Goal: Navigation & Orientation: Find specific page/section

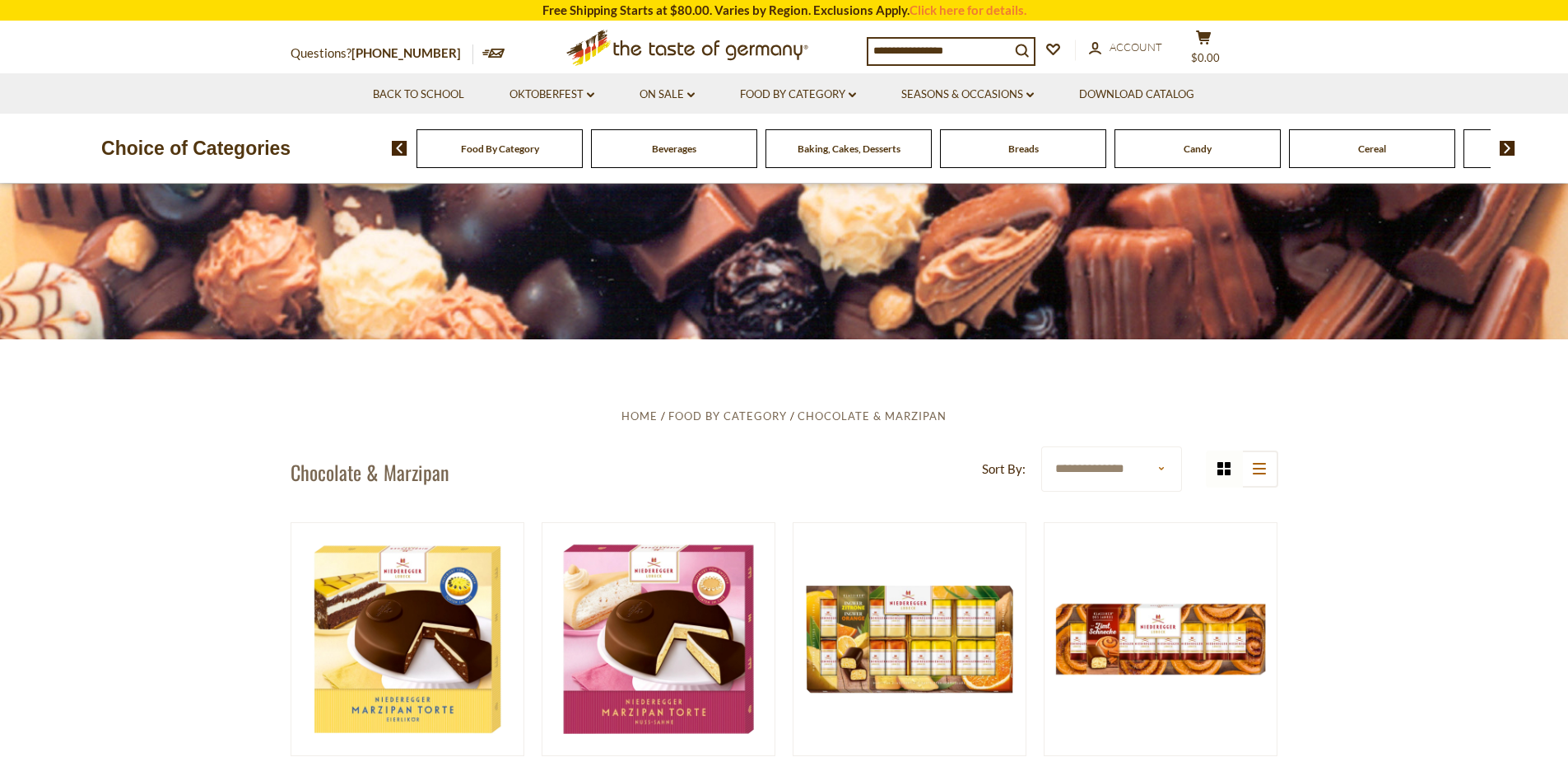
scroll to position [247, 0]
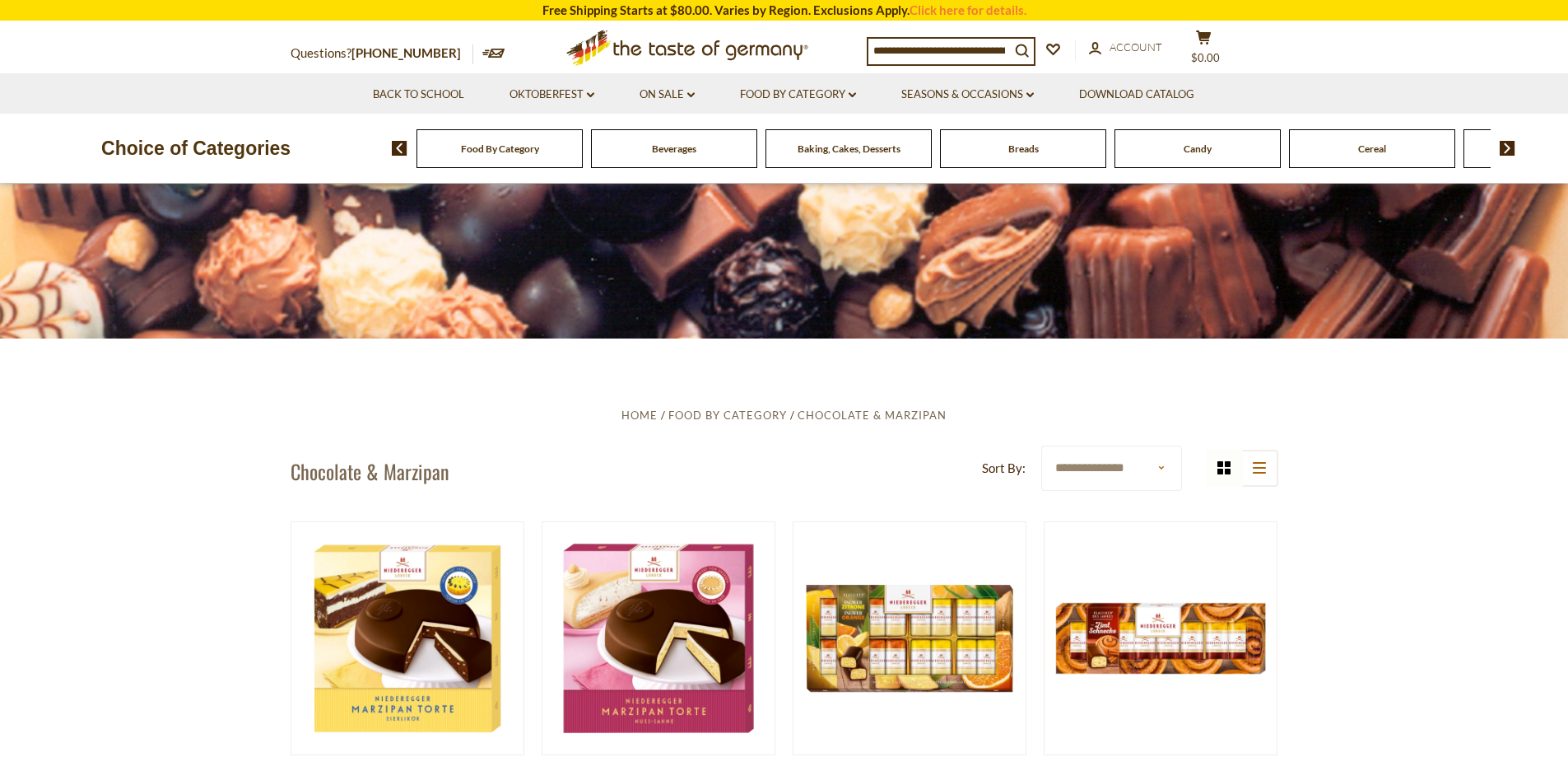
click at [1211, 145] on span "Candy" at bounding box center [1197, 148] width 28 height 13
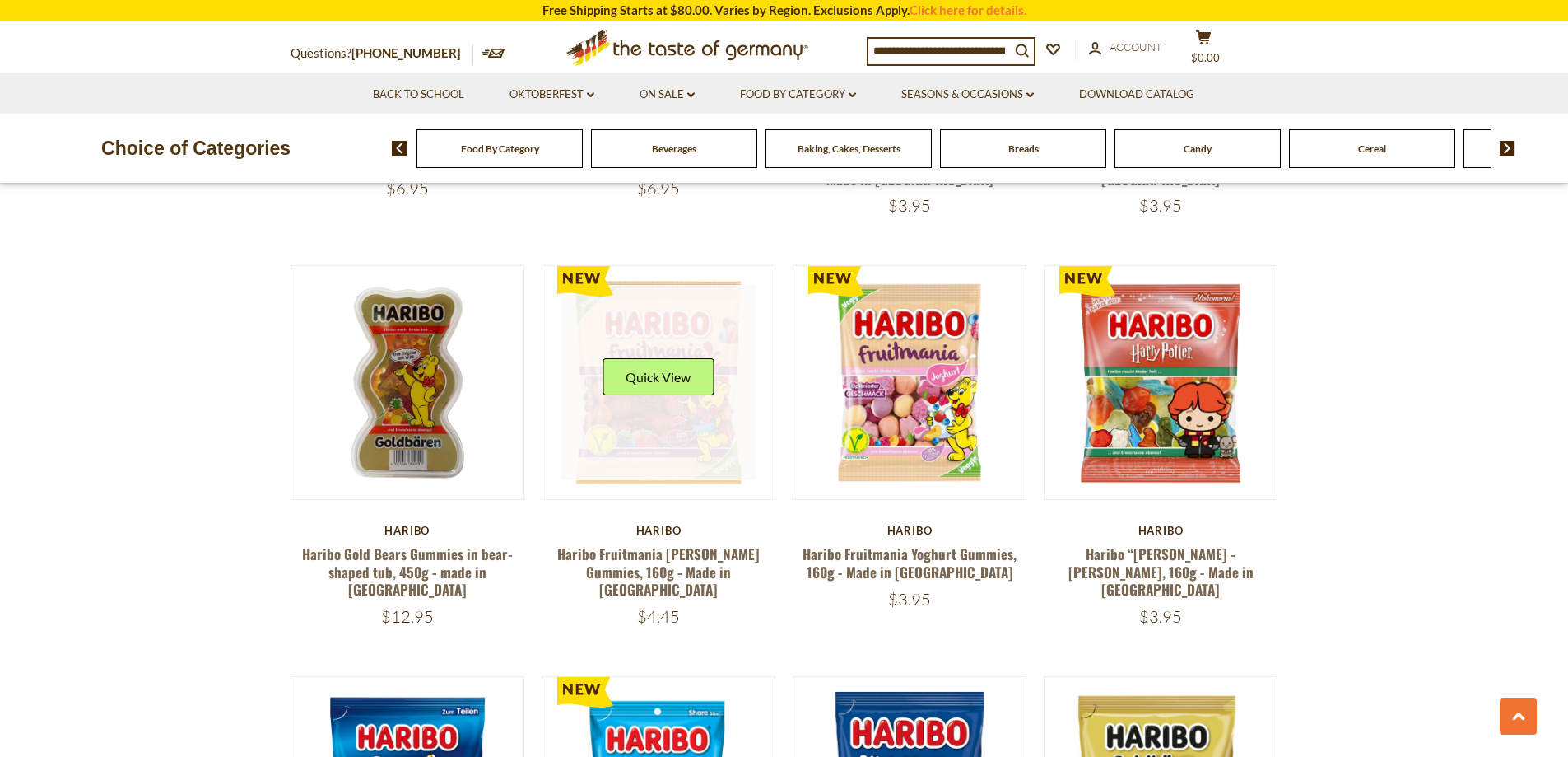
scroll to position [2553, 0]
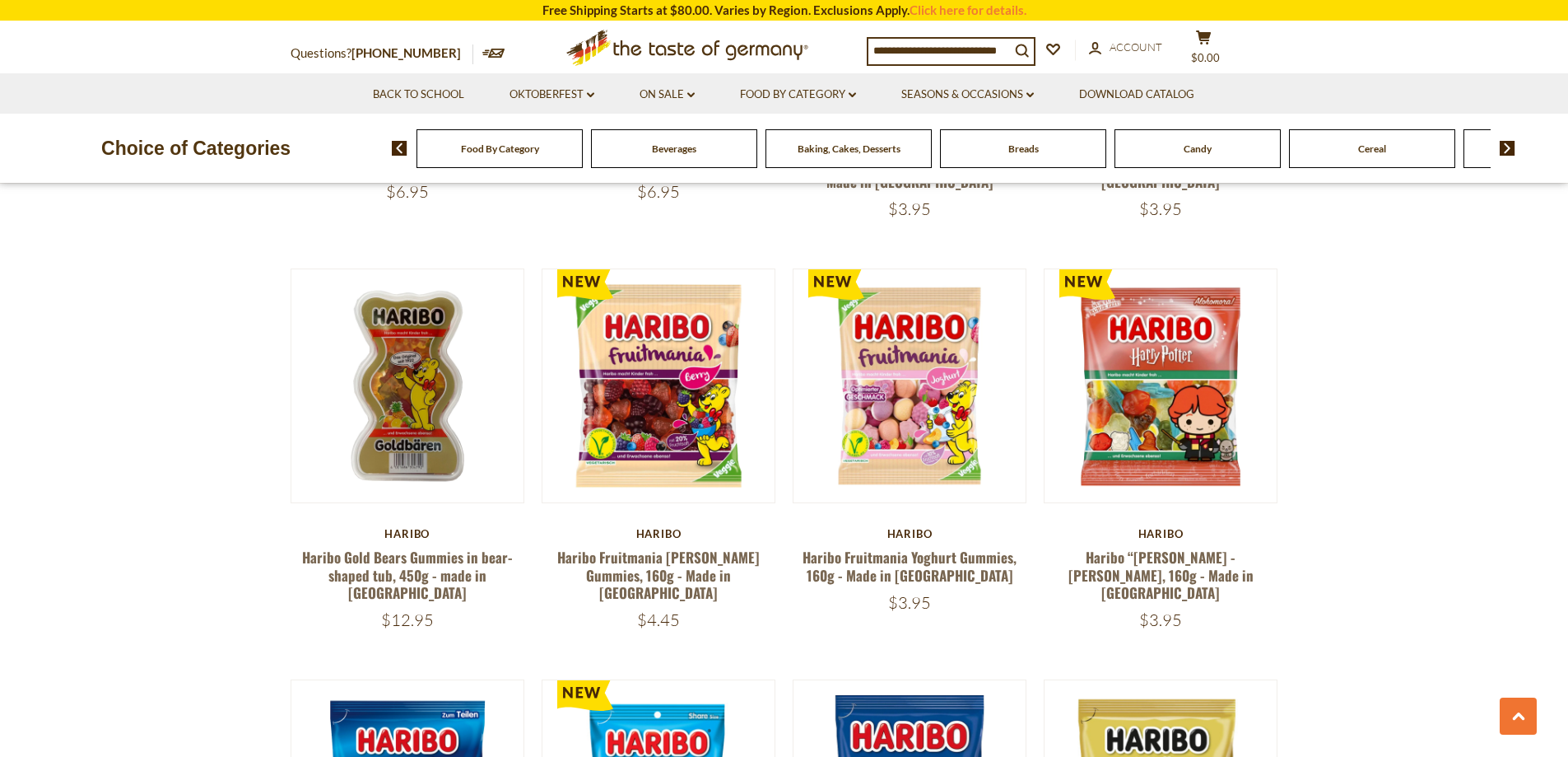
click at [1510, 147] on img at bounding box center [1508, 148] width 15 height 14
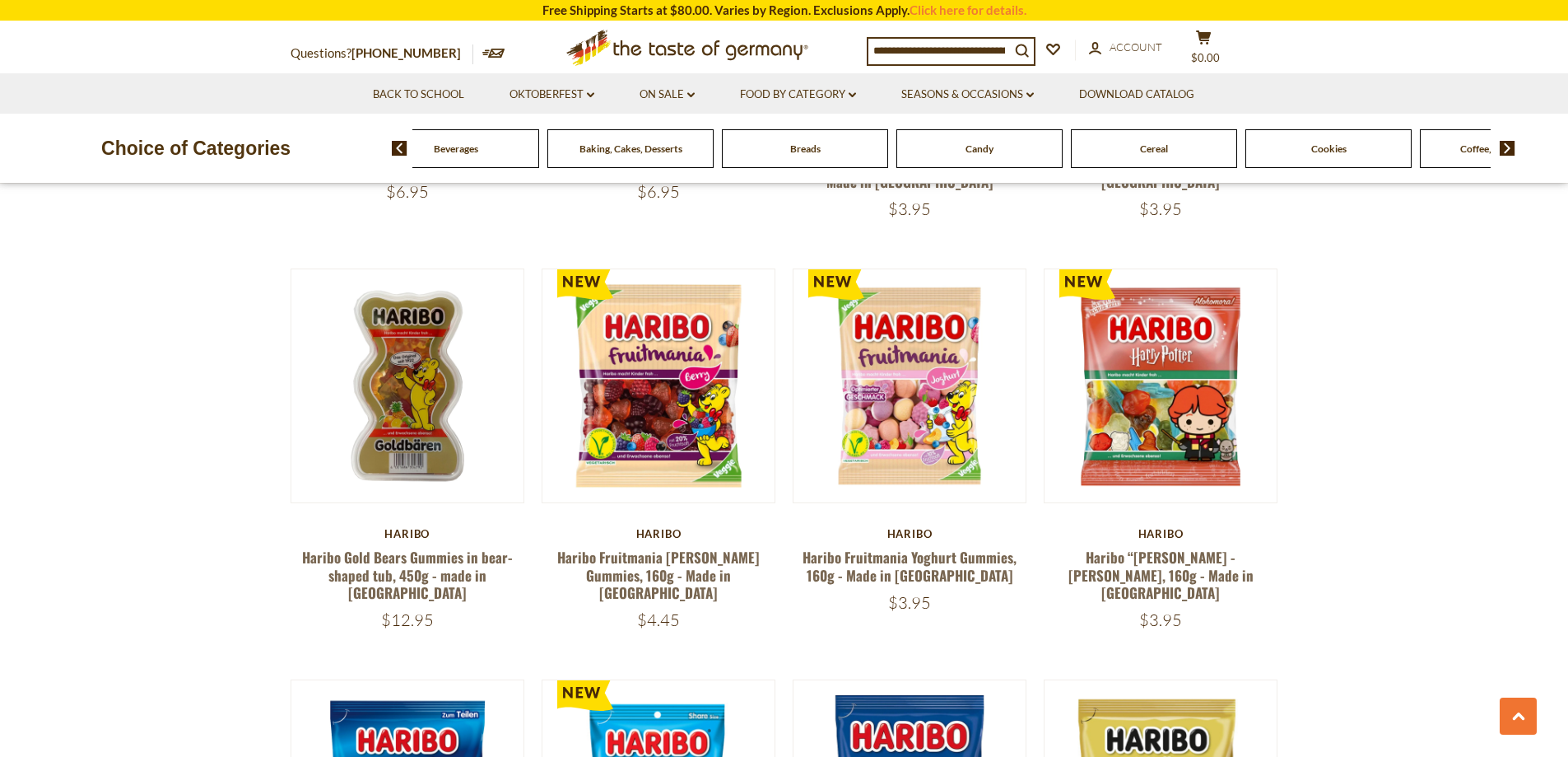
click at [1504, 144] on img at bounding box center [1508, 148] width 15 height 14
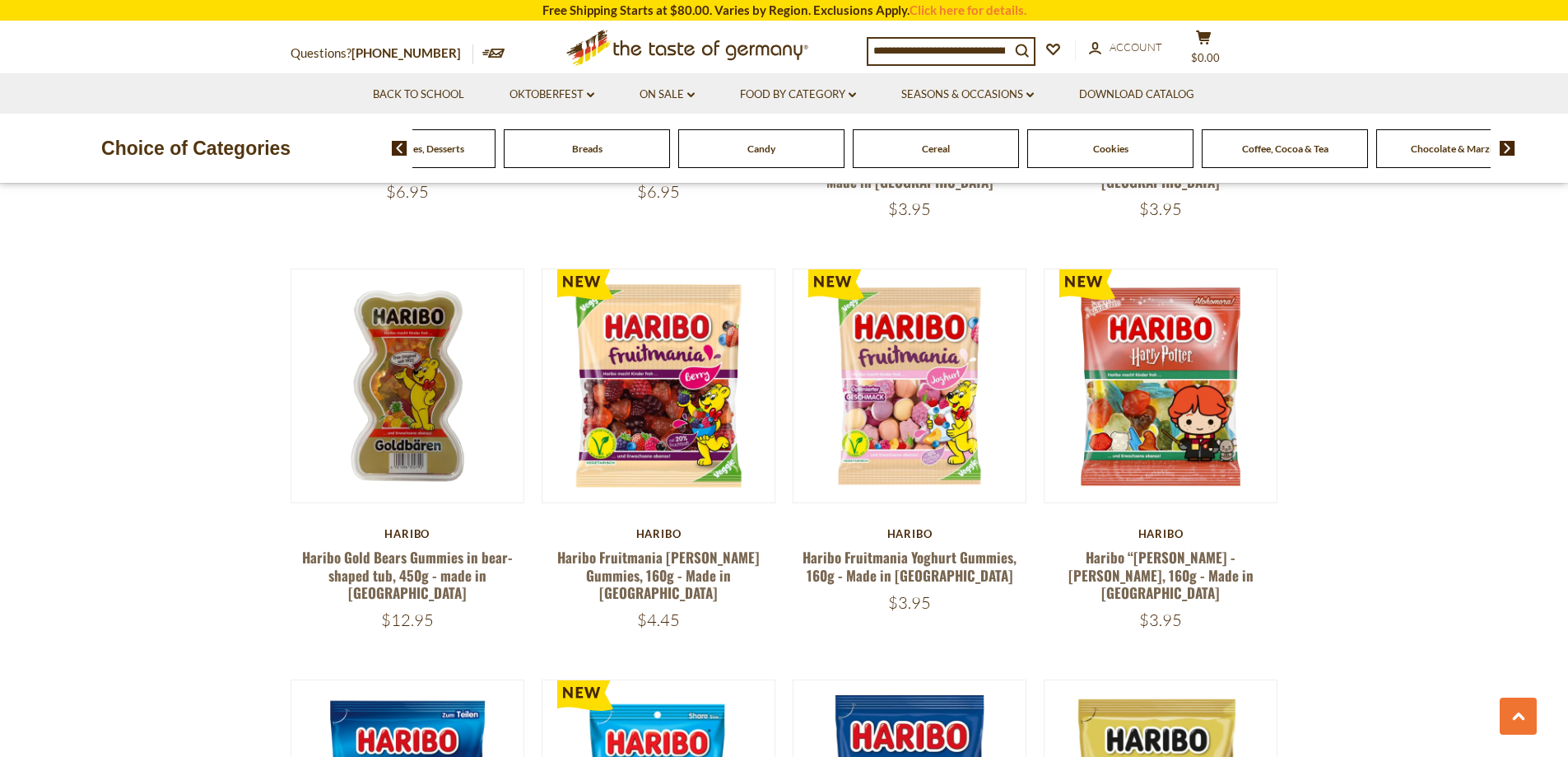
click at [1468, 149] on span "Chocolate & Marzipan" at bounding box center [1459, 148] width 98 height 13
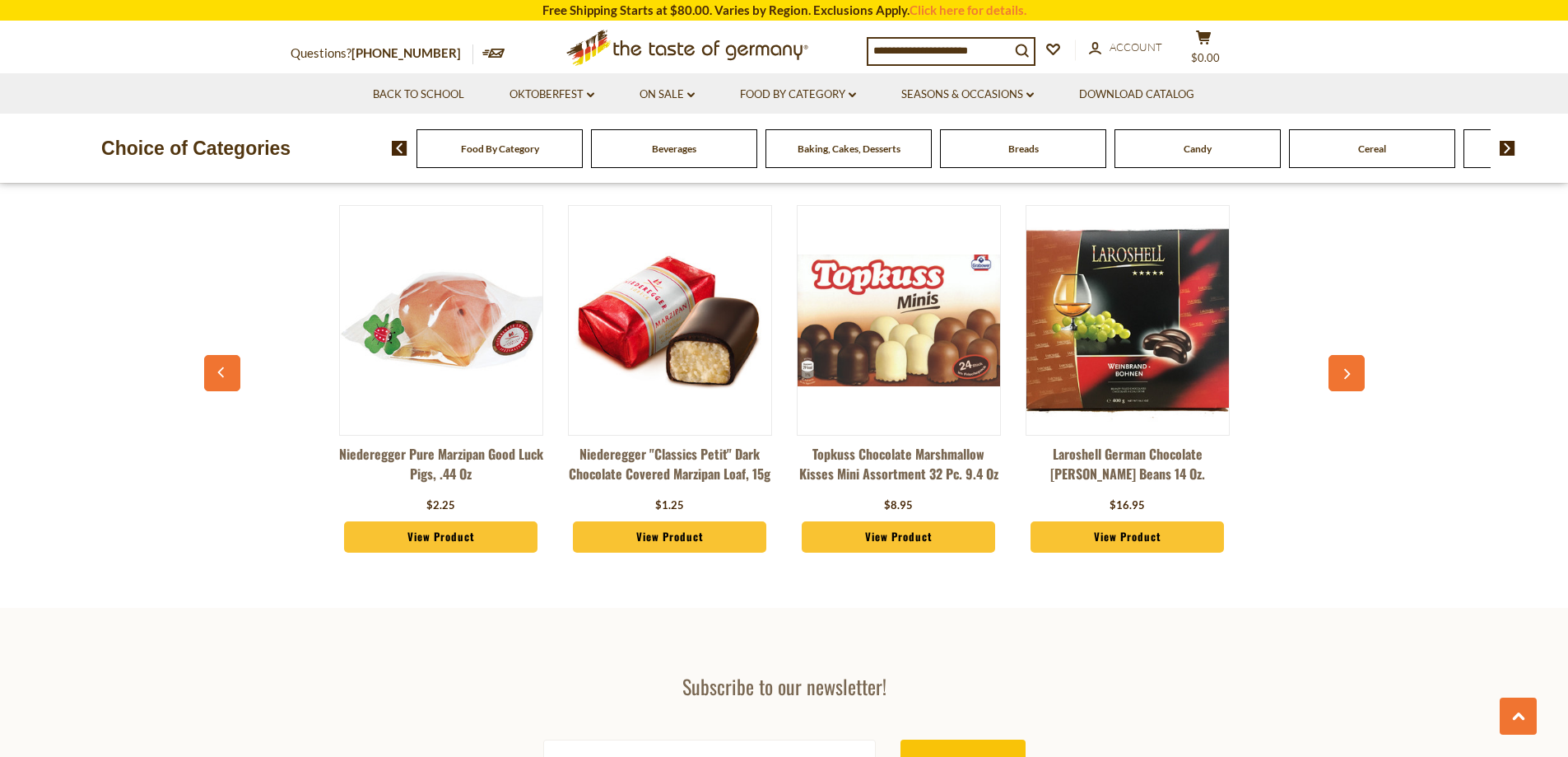
scroll to position [4529, 0]
